Goal: Task Accomplishment & Management: Complete application form

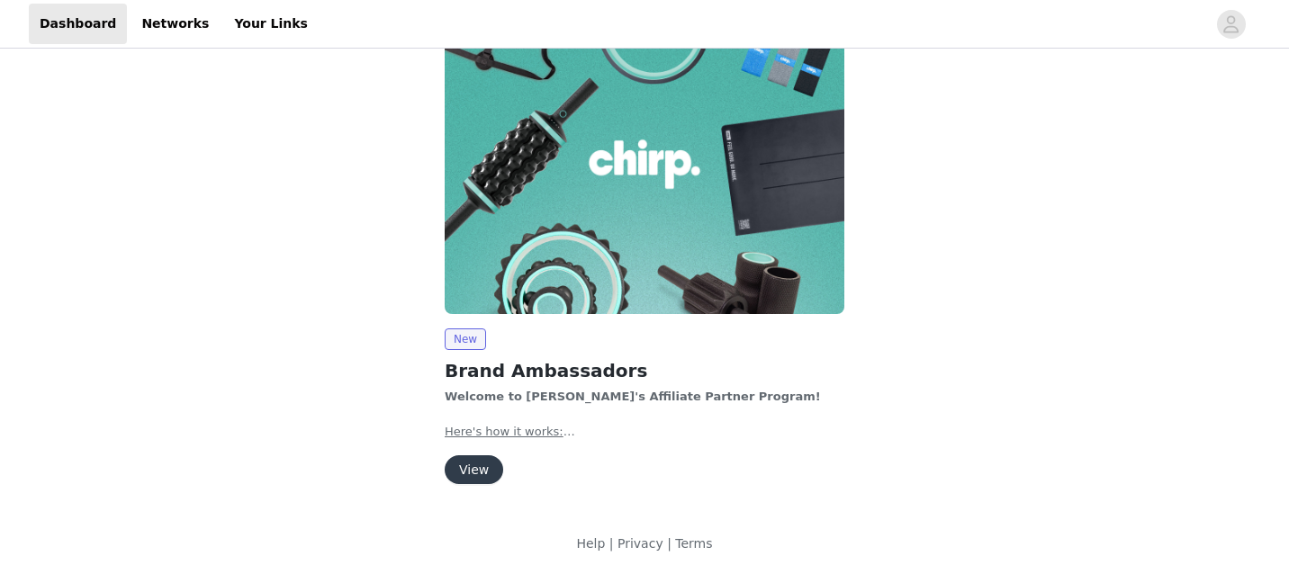
scroll to position [59, 0]
click at [480, 467] on button "View" at bounding box center [474, 470] width 59 height 29
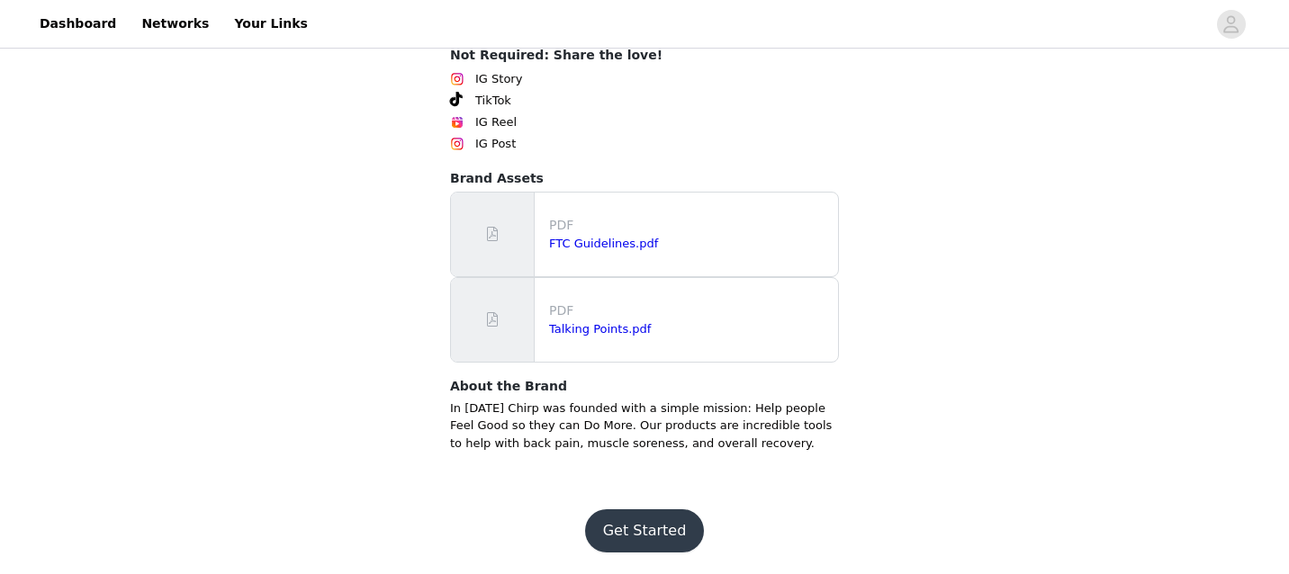
scroll to position [818, 0]
click at [643, 530] on button "Get Started" at bounding box center [645, 531] width 120 height 43
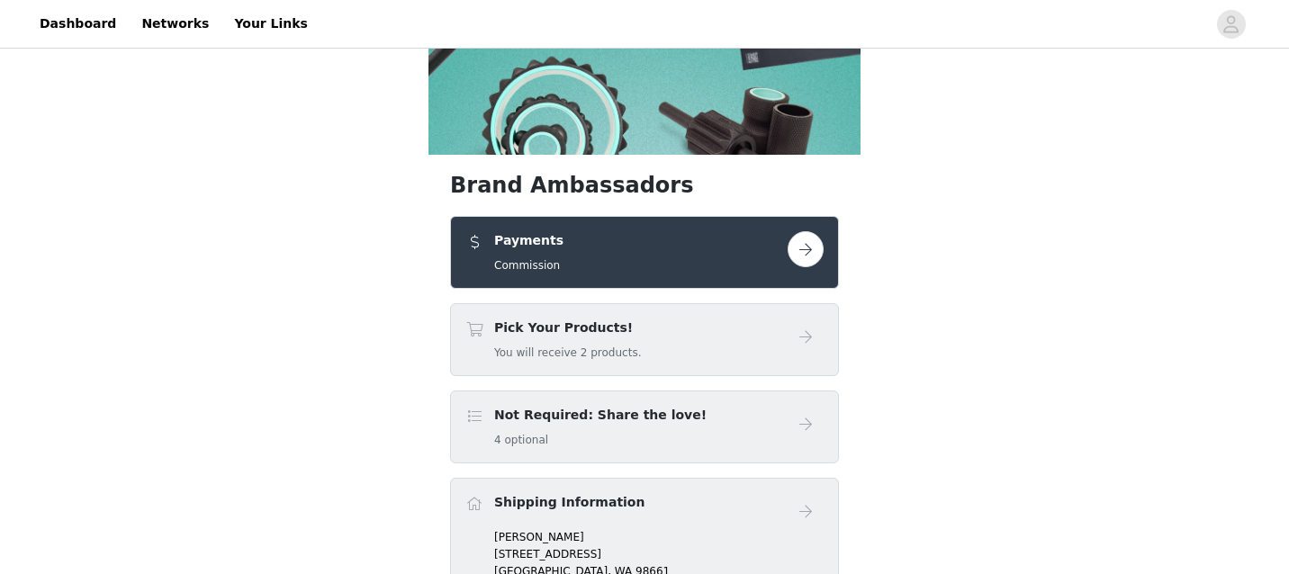
scroll to position [223, 0]
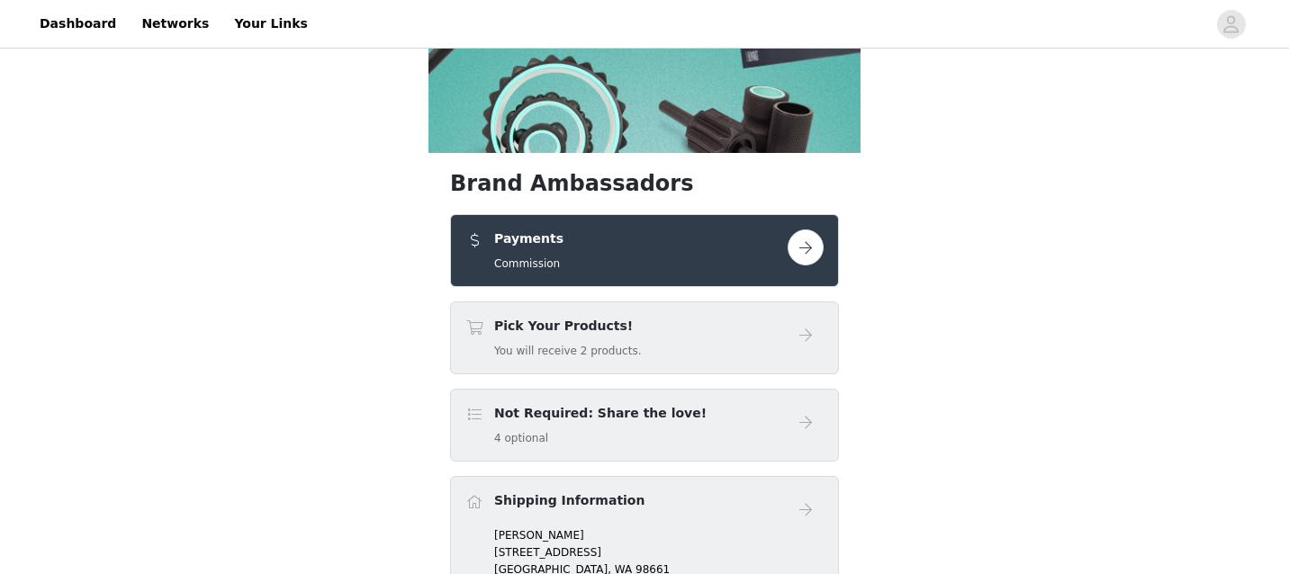
click at [808, 266] on button "button" at bounding box center [806, 248] width 36 height 36
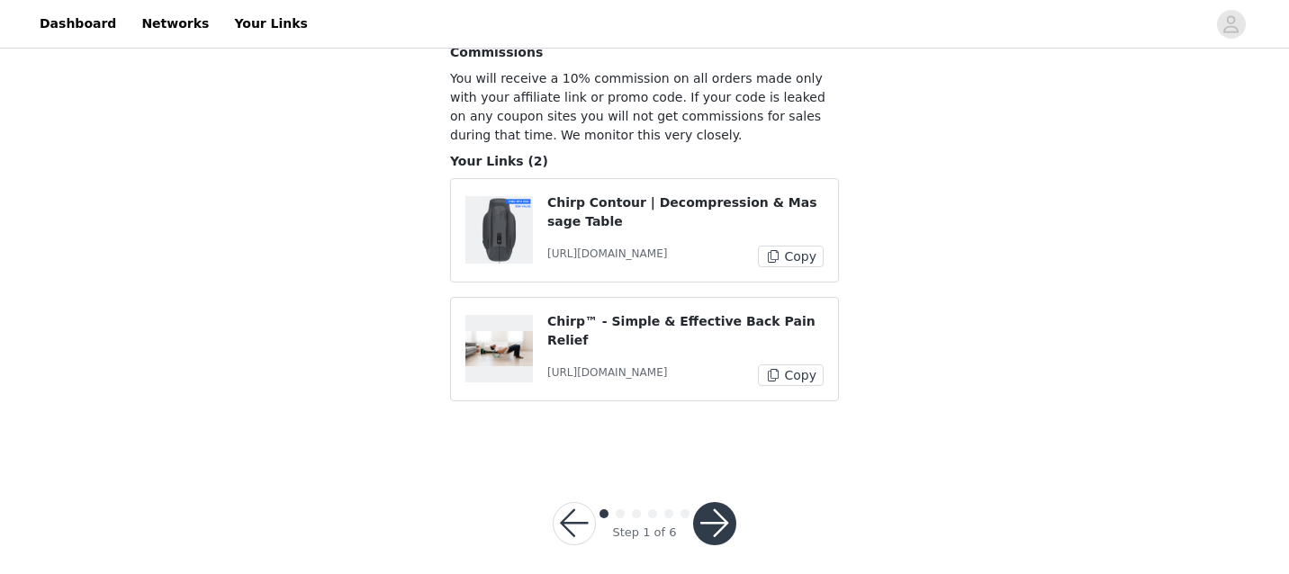
scroll to position [168, 0]
click at [709, 503] on button "button" at bounding box center [714, 524] width 43 height 43
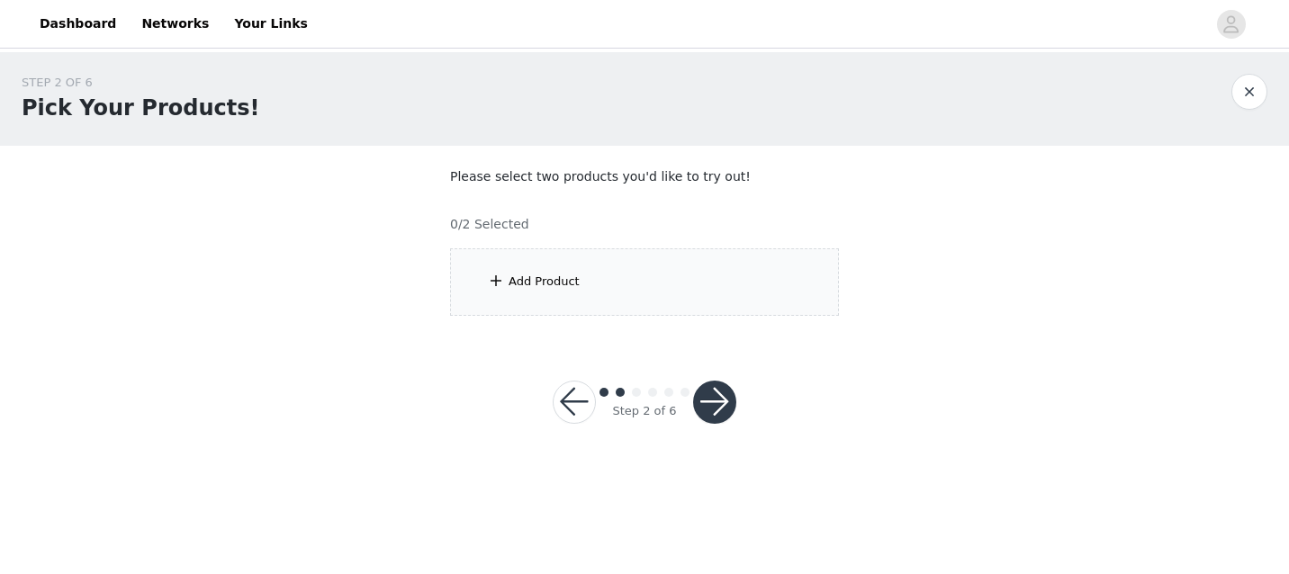
click at [718, 405] on button "button" at bounding box center [714, 402] width 43 height 43
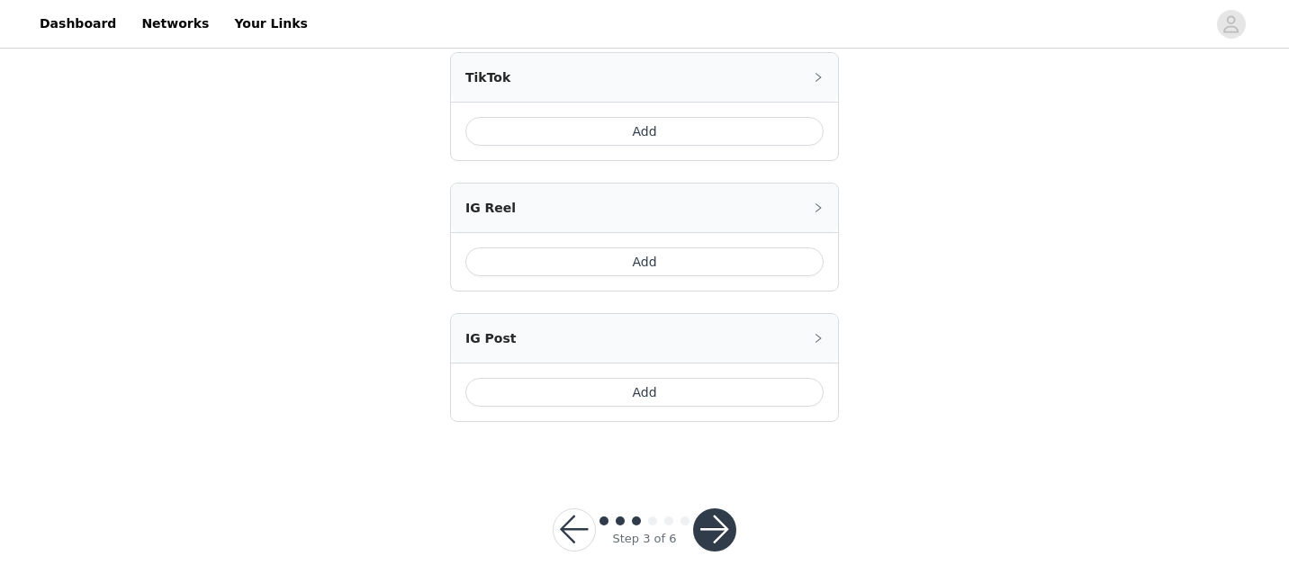
scroll to position [850, 0]
click at [709, 532] on div "Step 3 of 6" at bounding box center [644, 531] width 227 height 86
click at [709, 510] on button "button" at bounding box center [714, 531] width 43 height 43
click at [717, 510] on button "button" at bounding box center [714, 531] width 43 height 43
click at [712, 510] on button "button" at bounding box center [714, 531] width 43 height 43
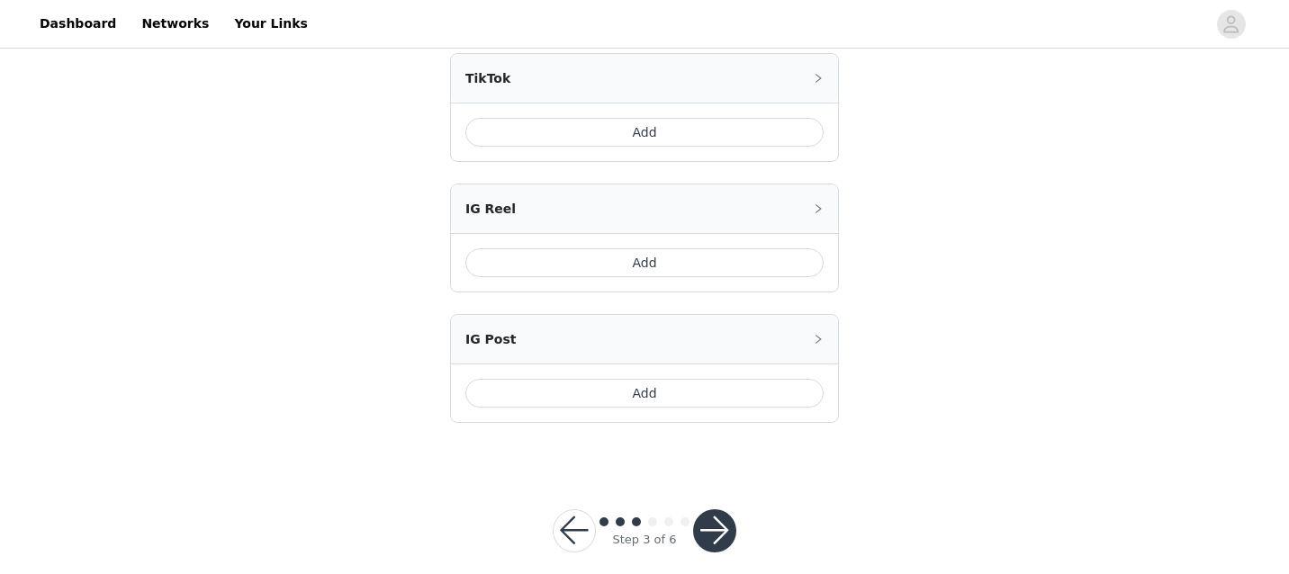
click at [715, 510] on button "button" at bounding box center [714, 531] width 43 height 43
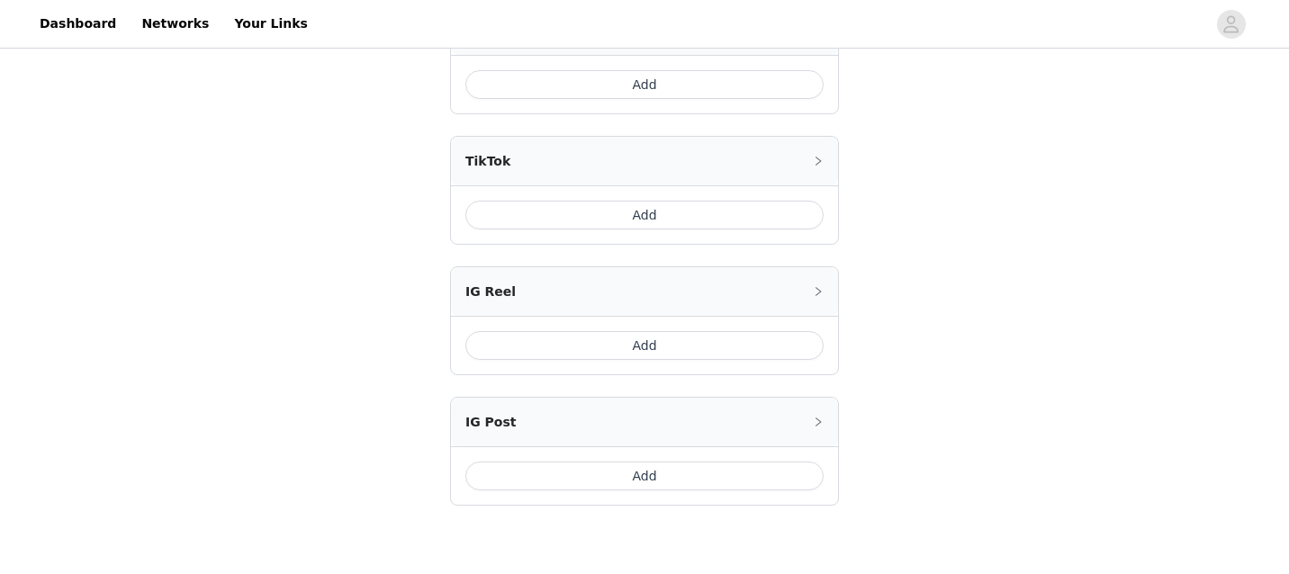
scroll to position [823, 0]
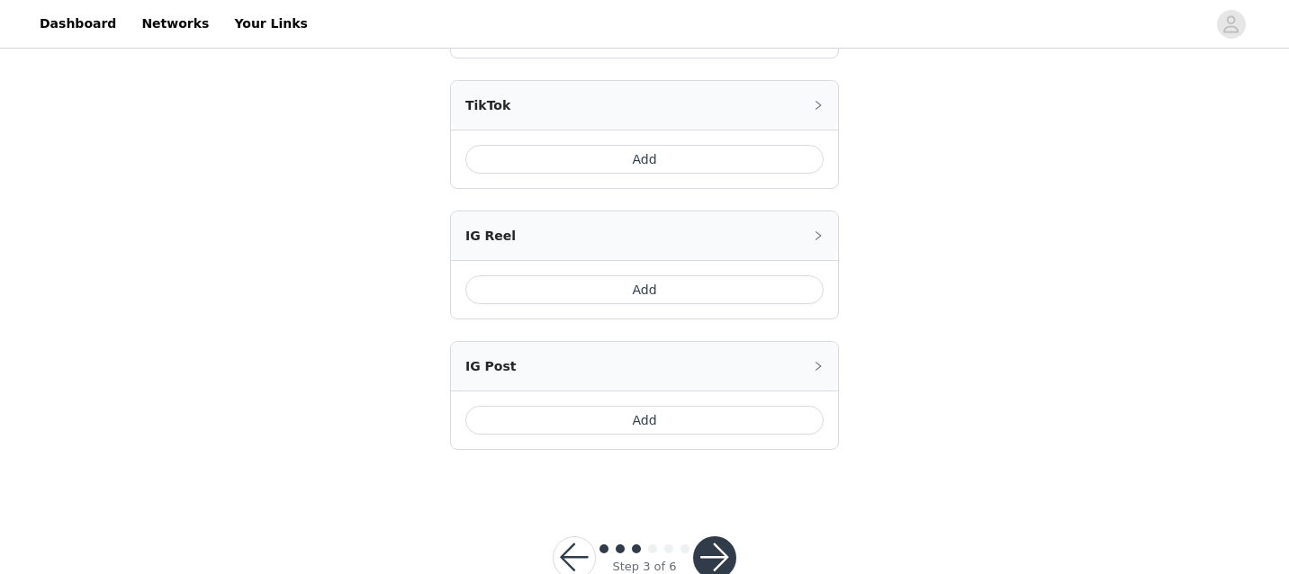
click at [713, 537] on button "button" at bounding box center [714, 558] width 43 height 43
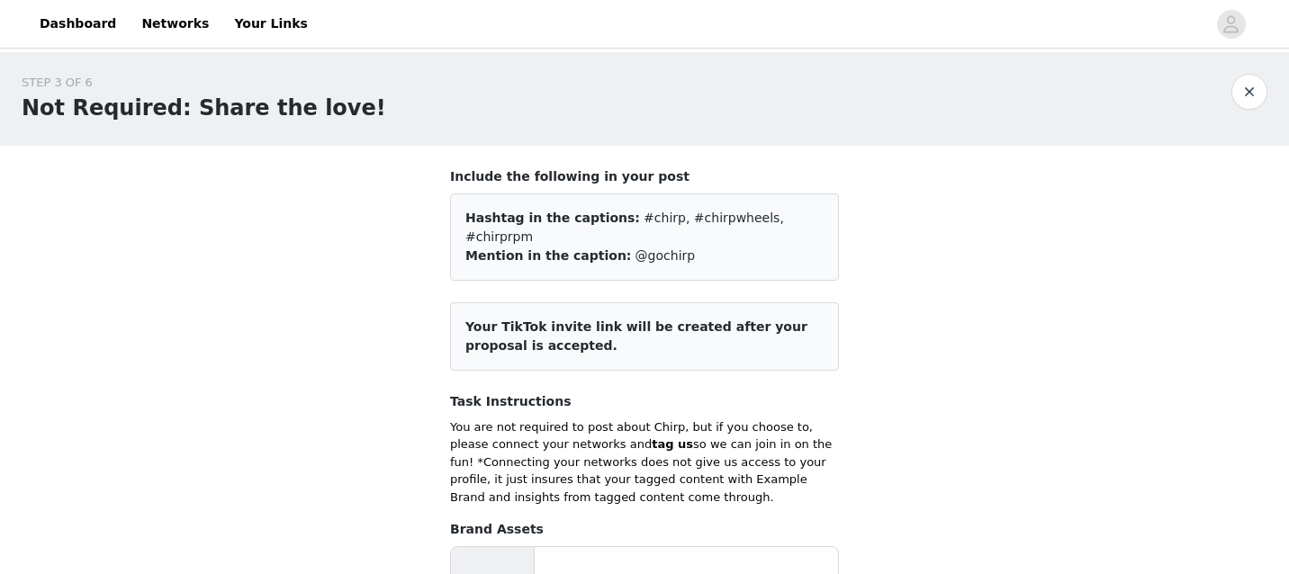
scroll to position [0, 0]
click at [89, 17] on link "Dashboard" at bounding box center [78, 24] width 98 height 41
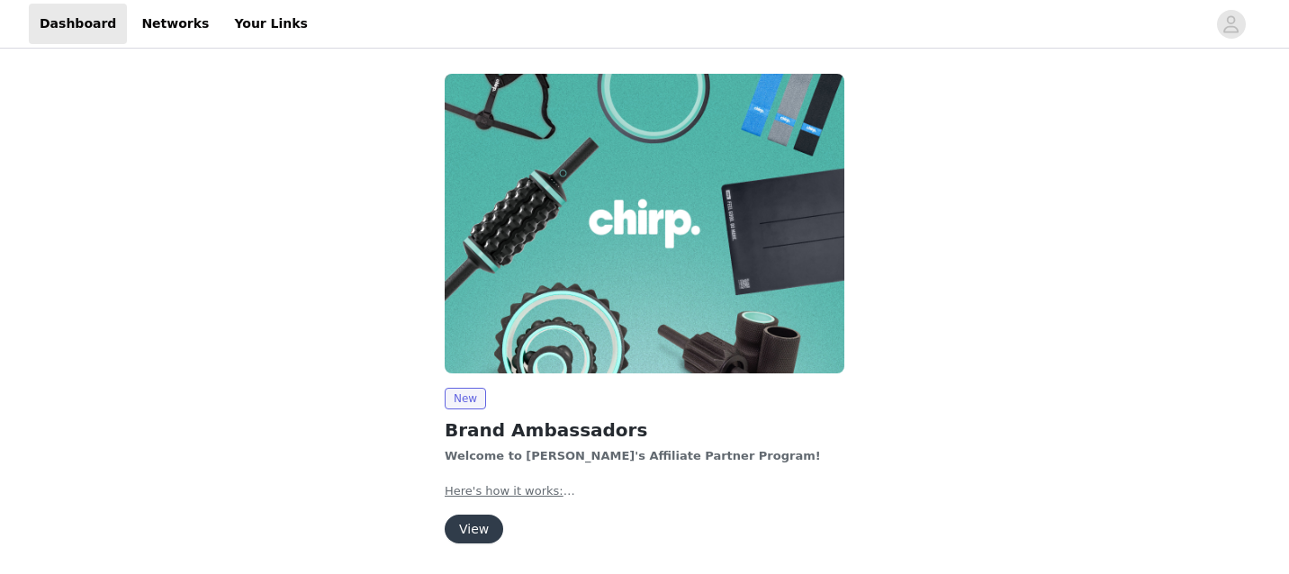
click at [480, 528] on button "View" at bounding box center [474, 529] width 59 height 29
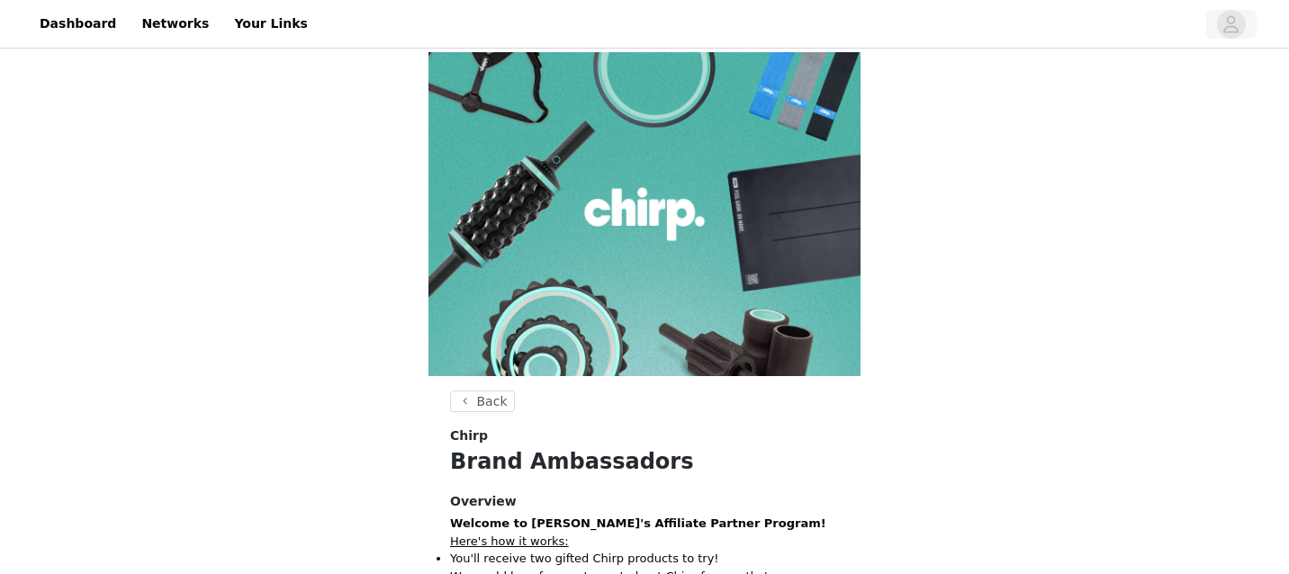
click at [1216, 32] on button "button" at bounding box center [1231, 24] width 50 height 29
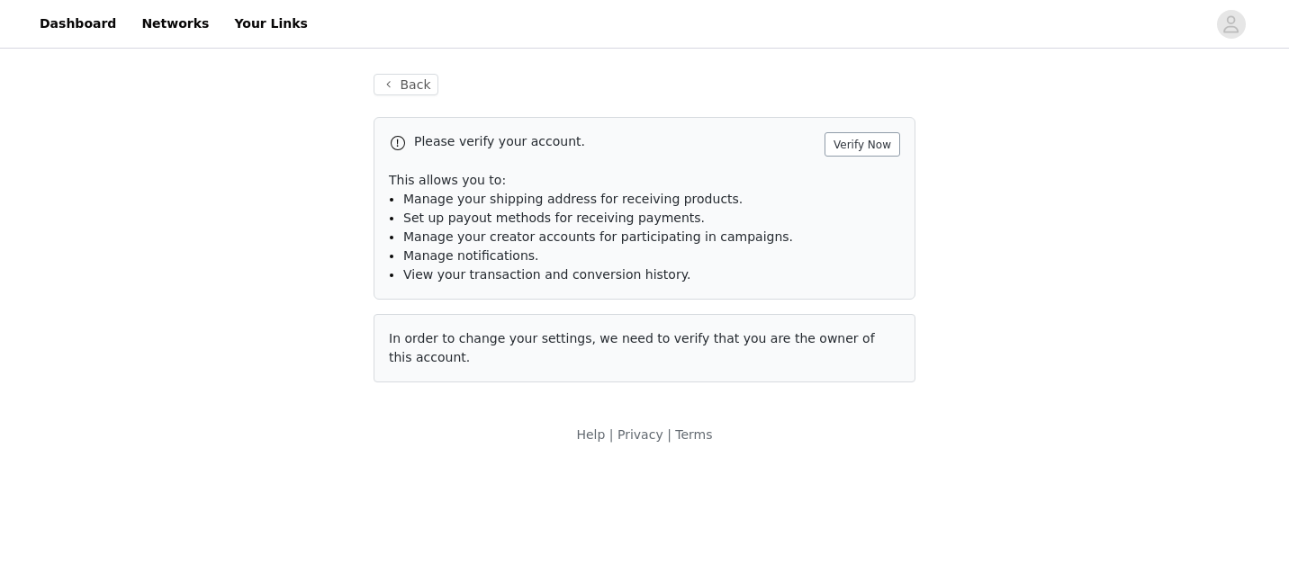
click at [864, 147] on button "Verify Now" at bounding box center [863, 144] width 76 height 24
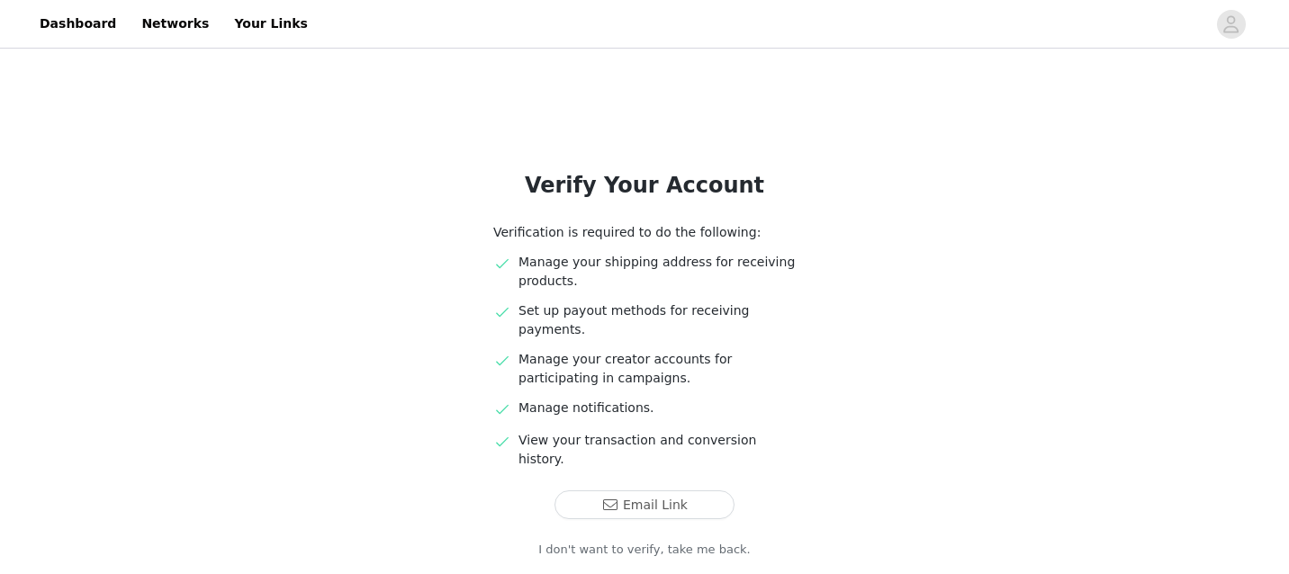
scroll to position [48, 0]
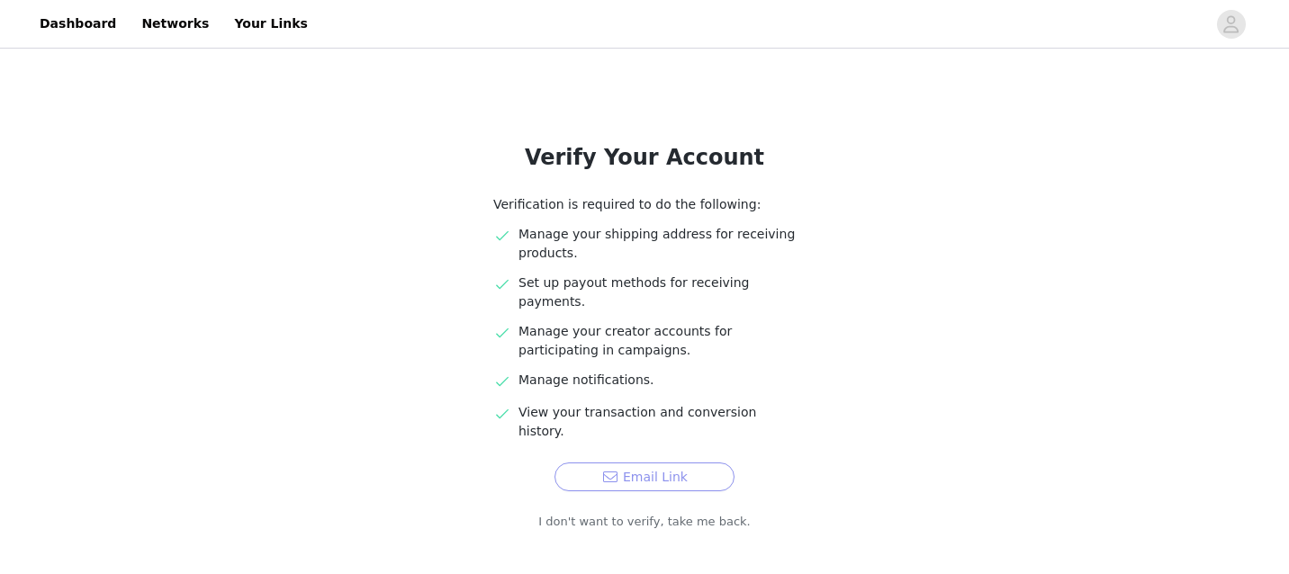
click at [683, 463] on button "Email Link" at bounding box center [645, 477] width 180 height 29
